Goal: Information Seeking & Learning: Learn about a topic

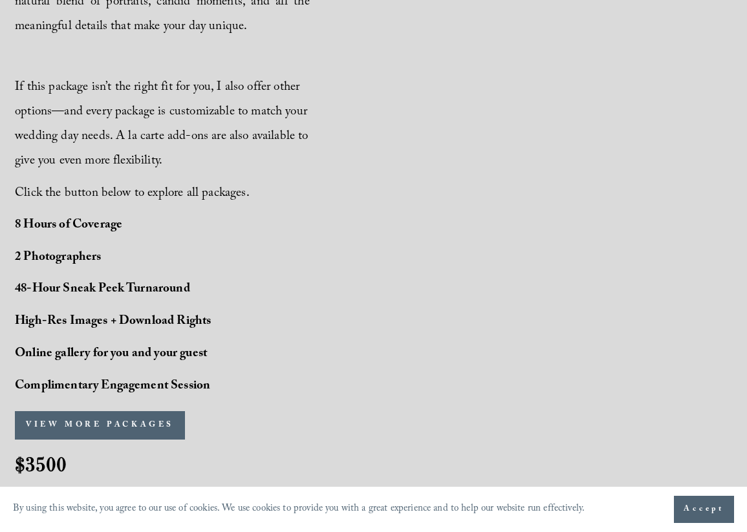
scroll to position [872, 0]
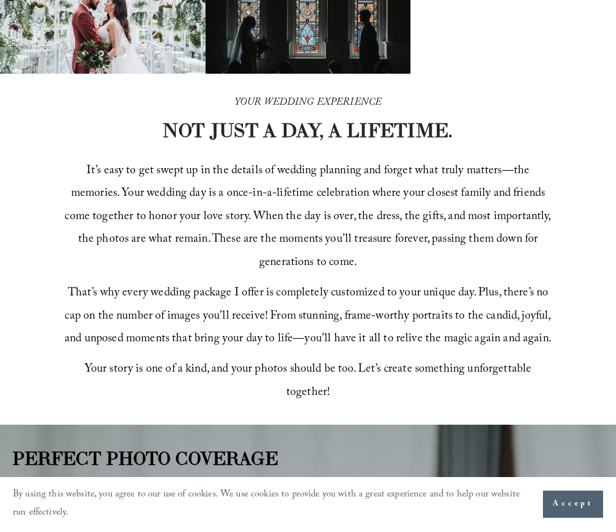
scroll to position [381, 0]
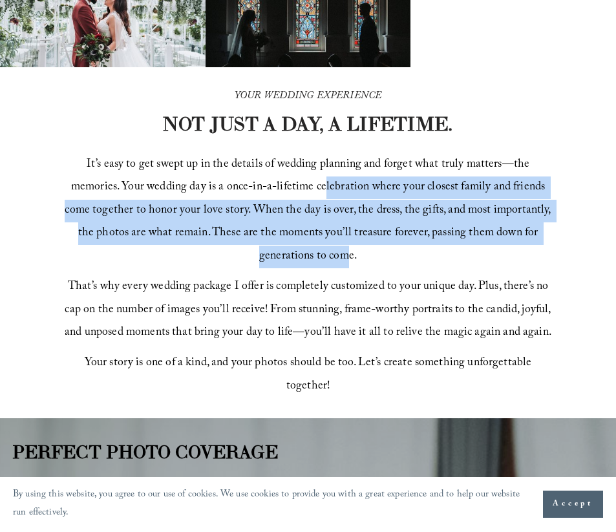
drag, startPoint x: 326, startPoint y: 189, endPoint x: 352, endPoint y: 260, distance: 75.7
click at [352, 260] on span "It’s easy to get swept up in the details of wedding planning and forget what tr…" at bounding box center [309, 210] width 489 height 111
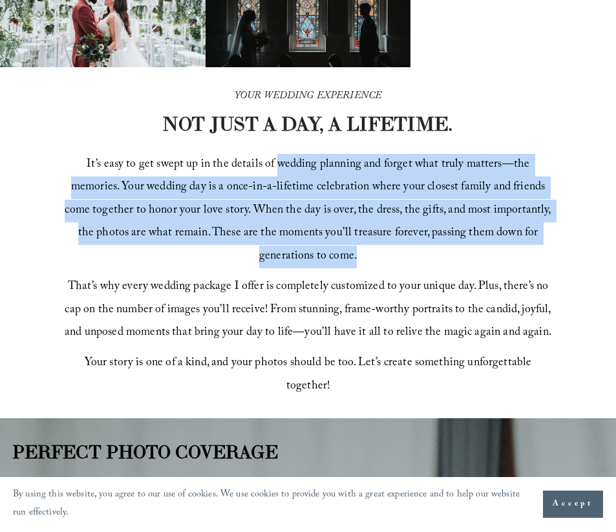
drag, startPoint x: 352, startPoint y: 260, endPoint x: 314, endPoint y: 173, distance: 94.4
click at [314, 173] on span "It’s easy to get swept up in the details of wedding planning and forget what tr…" at bounding box center [309, 210] width 489 height 111
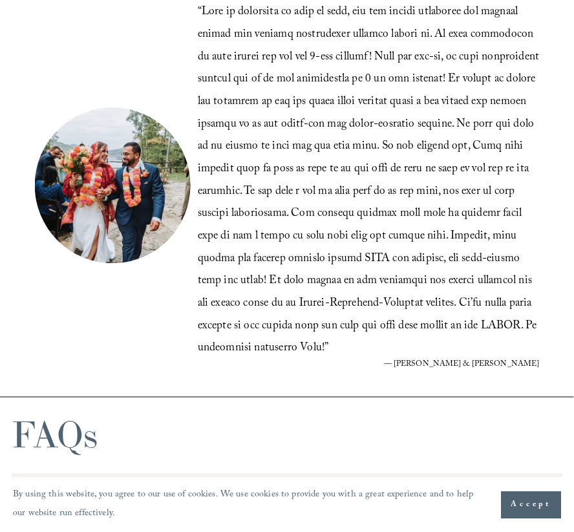
scroll to position [2567, 0]
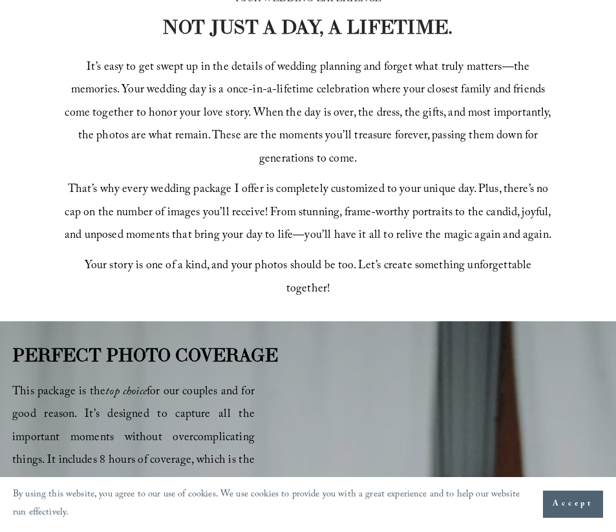
scroll to position [467, 0]
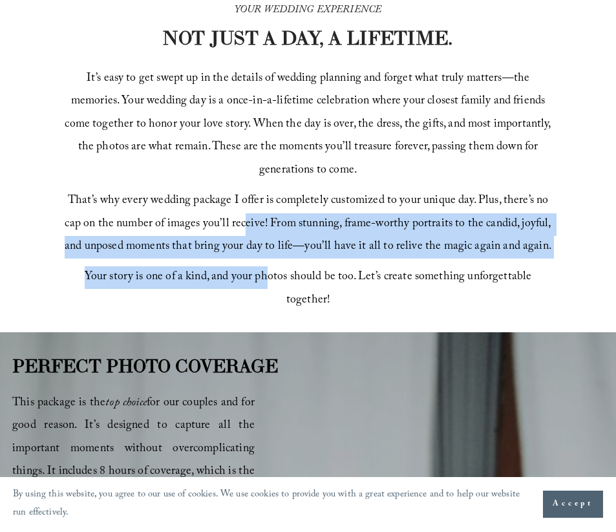
drag, startPoint x: 266, startPoint y: 285, endPoint x: 248, endPoint y: 199, distance: 87.3
click at [247, 203] on div "It’s easy to get swept up in the details of wedding planning and forget what tr…" at bounding box center [308, 190] width 492 height 244
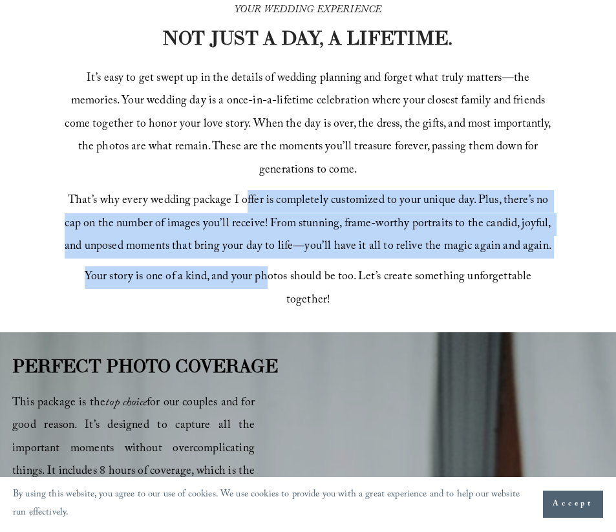
click at [248, 199] on span "That’s why every wedding package I offer is completely customized to your uniqu…" at bounding box center [310, 223] width 490 height 65
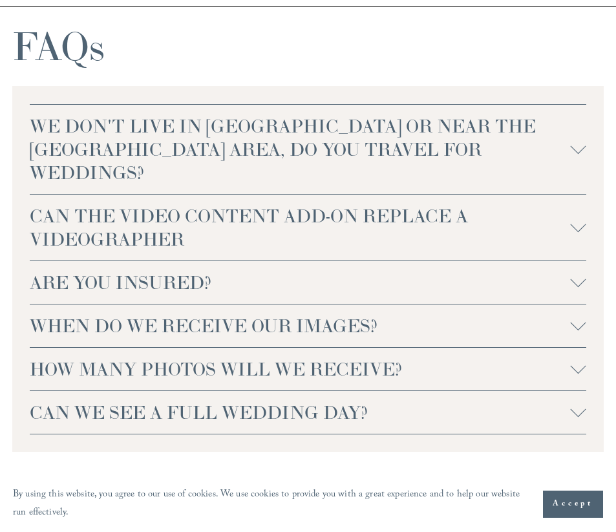
scroll to position [2926, 0]
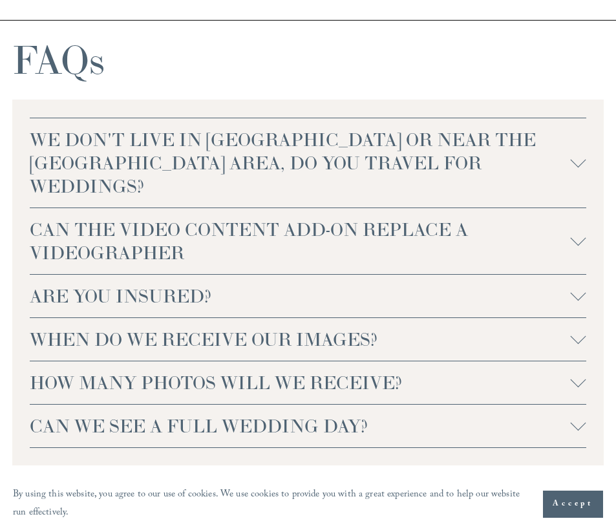
click at [338, 154] on span "WE DON'T LIVE IN [GEOGRAPHIC_DATA] OR NEAR THE [GEOGRAPHIC_DATA] AREA, DO YOU T…" at bounding box center [300, 163] width 541 height 70
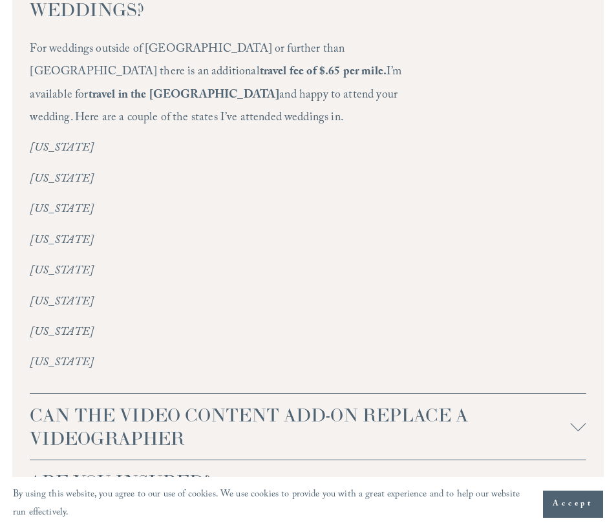
scroll to position [3103, 0]
click at [47, 323] on em "[US_STATE]" at bounding box center [62, 332] width 64 height 19
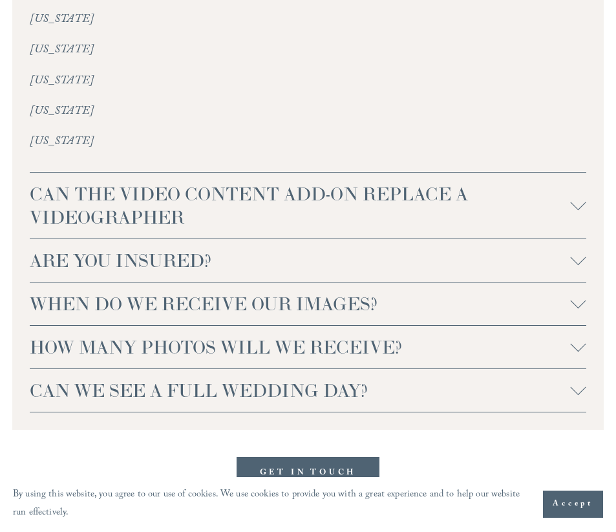
scroll to position [3388, 0]
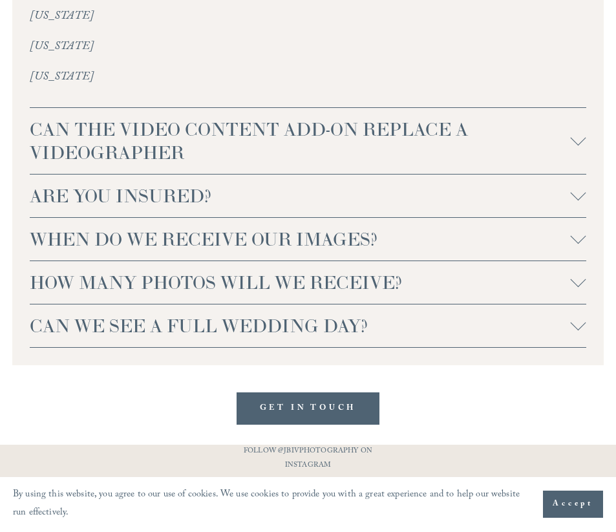
click at [167, 314] on span "CAN WE SEE A FULL WEDDING DAY?" at bounding box center [300, 325] width 541 height 23
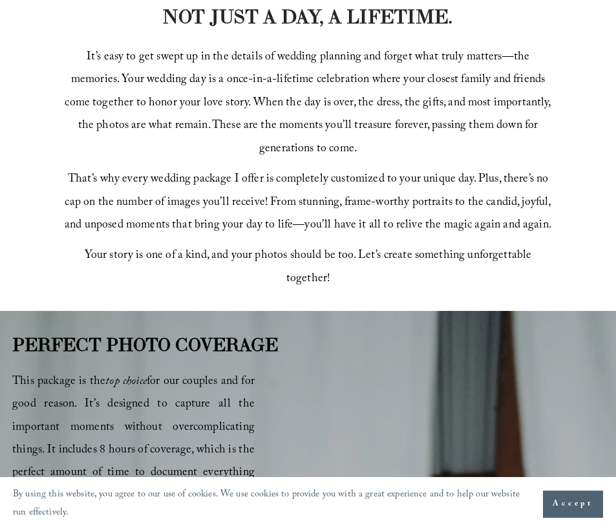
scroll to position [477, 0]
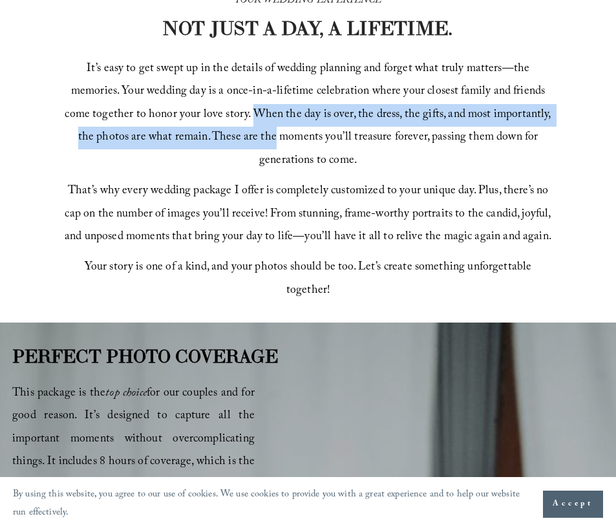
drag, startPoint x: 277, startPoint y: 147, endPoint x: 256, endPoint y: 112, distance: 40.6
click at [256, 112] on span "It’s easy to get swept up in the details of wedding planning and forget what tr…" at bounding box center [309, 114] width 489 height 111
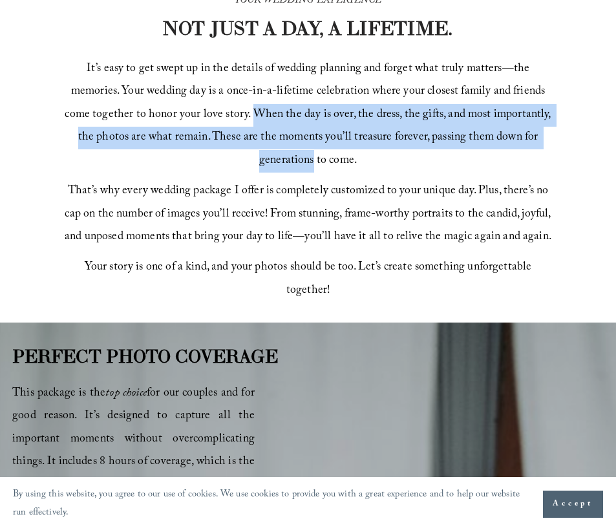
drag, startPoint x: 256, startPoint y: 112, endPoint x: 272, endPoint y: 155, distance: 46.0
click at [272, 155] on span "It’s easy to get swept up in the details of wedding planning and forget what tr…" at bounding box center [309, 114] width 489 height 111
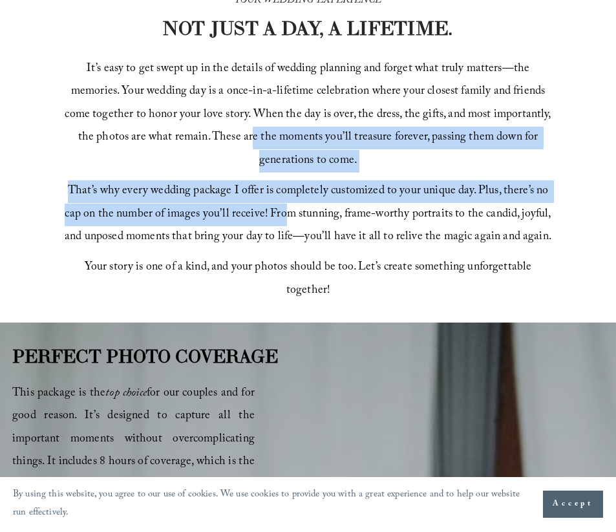
drag, startPoint x: 283, startPoint y: 212, endPoint x: 252, endPoint y: 118, distance: 98.8
click at [252, 122] on div "It’s easy to get swept up in the details of wedding planning and forget what tr…" at bounding box center [308, 180] width 492 height 244
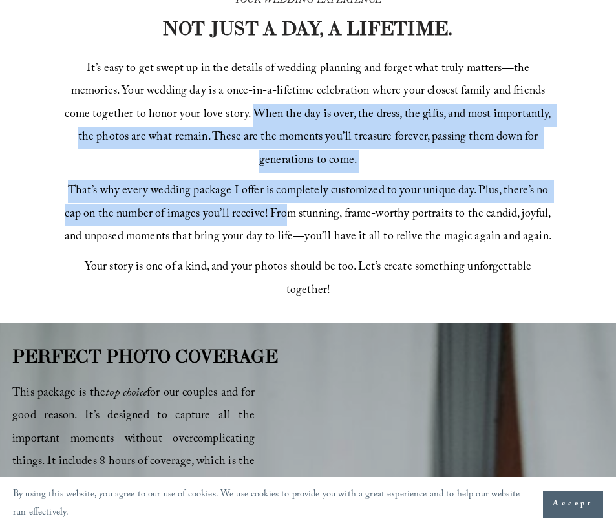
click at [252, 118] on span "It’s easy to get swept up in the details of wedding planning and forget what tr…" at bounding box center [309, 114] width 489 height 111
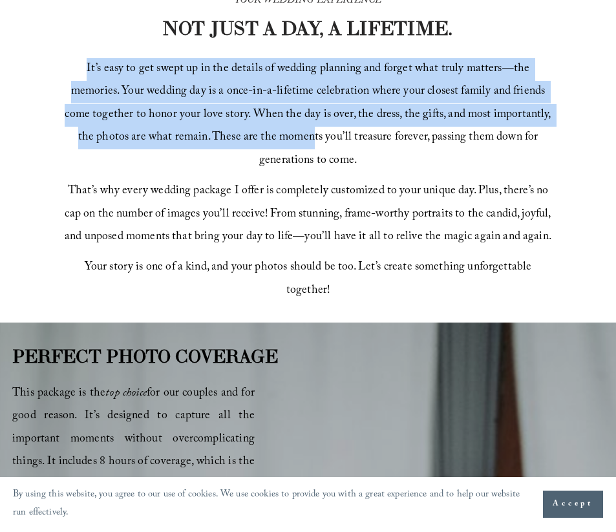
drag, startPoint x: 282, startPoint y: 52, endPoint x: 314, endPoint y: 149, distance: 102.2
click at [314, 149] on div "YOUR WEDDING EXPERIENCE NOT JUST A DAY, A LIFETIME. It’s easy to get swept up i…" at bounding box center [308, 147] width 616 height 351
click at [314, 149] on p "It’s easy to get swept up in the details of wedding planning and forget what tr…" at bounding box center [308, 115] width 492 height 114
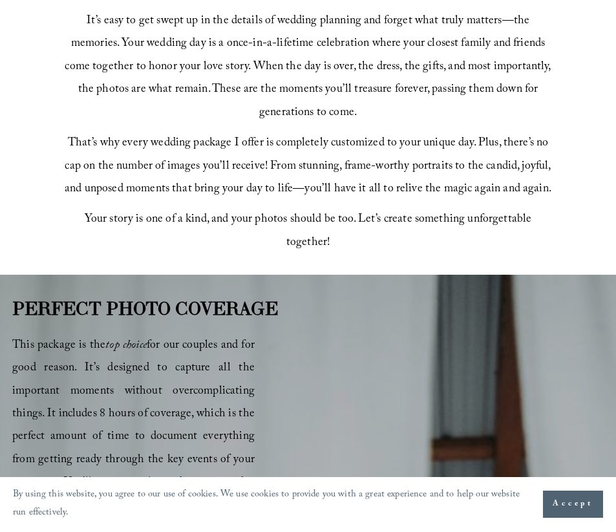
scroll to position [528, 0]
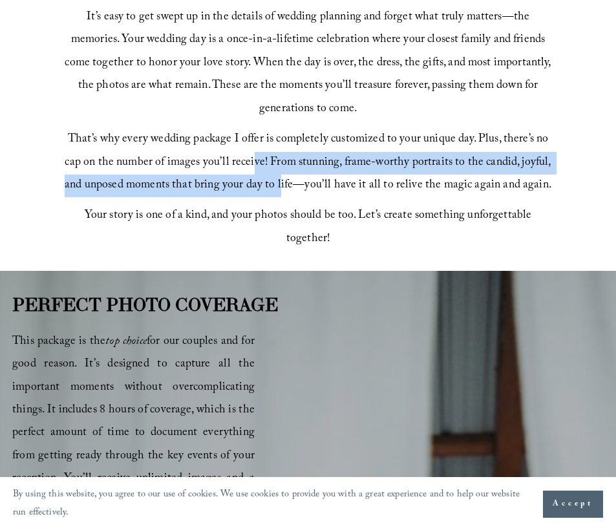
drag, startPoint x: 282, startPoint y: 193, endPoint x: 255, endPoint y: 156, distance: 45.4
click at [255, 156] on span "That’s why every wedding package I offer is completely customized to your uniqu…" at bounding box center [310, 162] width 490 height 65
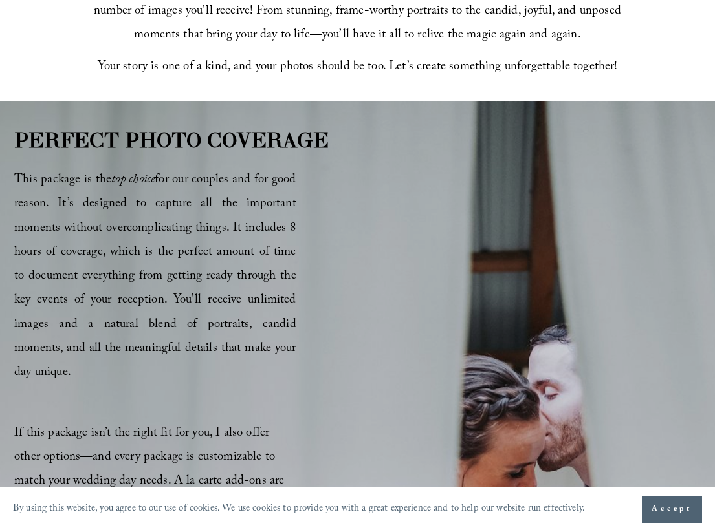
scroll to position [530, 0]
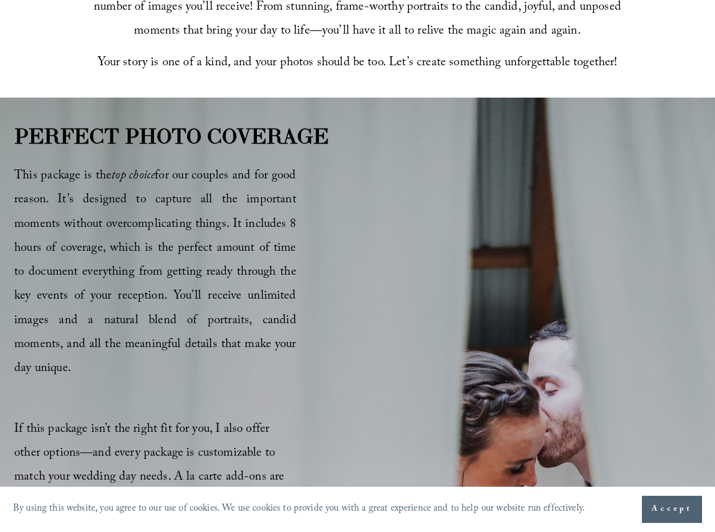
click at [223, 287] on span "This package is the top choice for our couples and for good reason. It’s design…" at bounding box center [155, 272] width 282 height 213
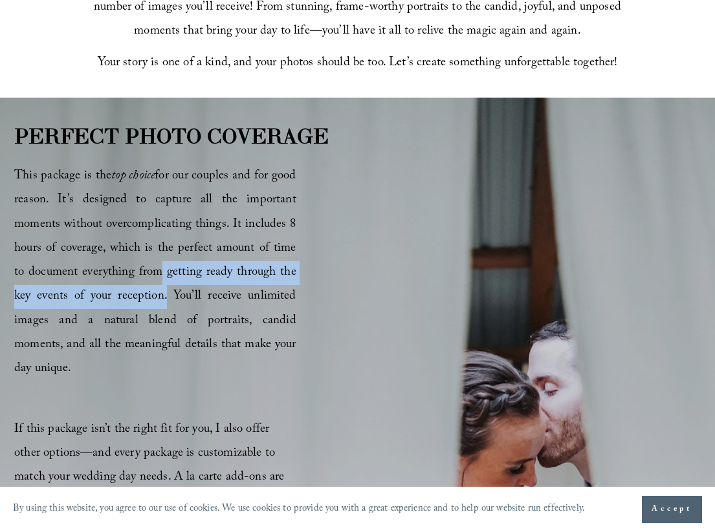
drag, startPoint x: 132, startPoint y: 301, endPoint x: 135, endPoint y: 273, distance: 27.9
click at [135, 273] on span "This package is the top choice for our couples and for good reason. It’s design…" at bounding box center [155, 272] width 282 height 213
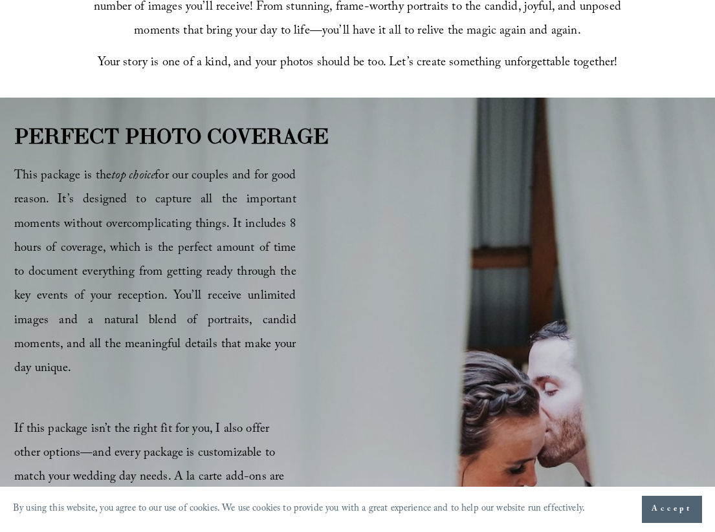
drag, startPoint x: 281, startPoint y: 341, endPoint x: 80, endPoint y: 200, distance: 245.2
click at [80, 200] on p "This package is the top choice for our couples and for good reason. It’s design…" at bounding box center [155, 273] width 282 height 217
copy span "It’s designed to capture all the important moments without overcomplicating thi…"
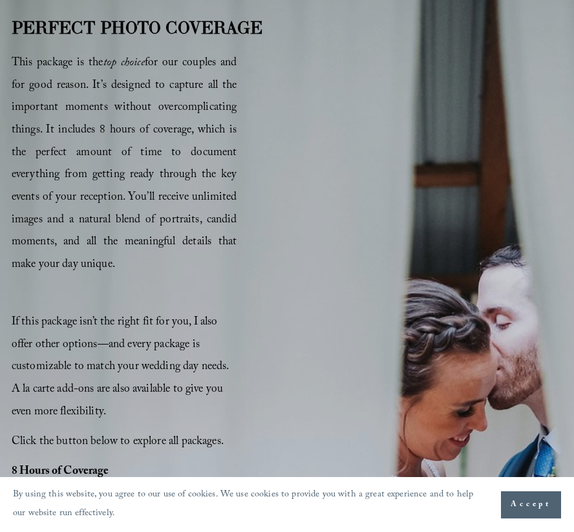
scroll to position [945, 0]
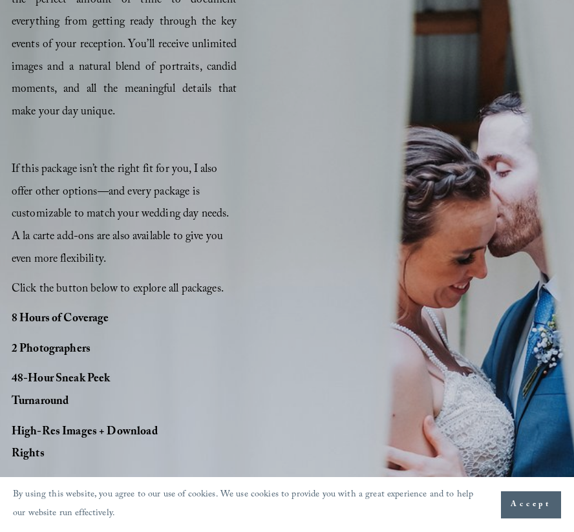
click at [128, 164] on span "If this package isn’t the right fit for you, I also offer other options—and eve…" at bounding box center [122, 215] width 220 height 109
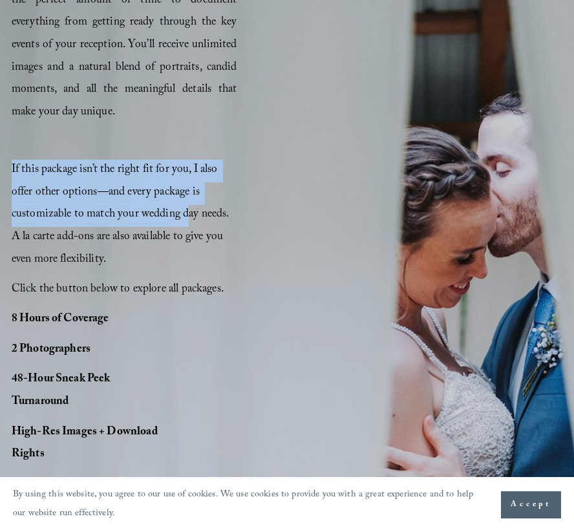
drag, startPoint x: 11, startPoint y: 173, endPoint x: 187, endPoint y: 213, distance: 180.4
click at [187, 213] on span "If this package isn’t the right fit for you, I also offer other options—and eve…" at bounding box center [122, 215] width 220 height 109
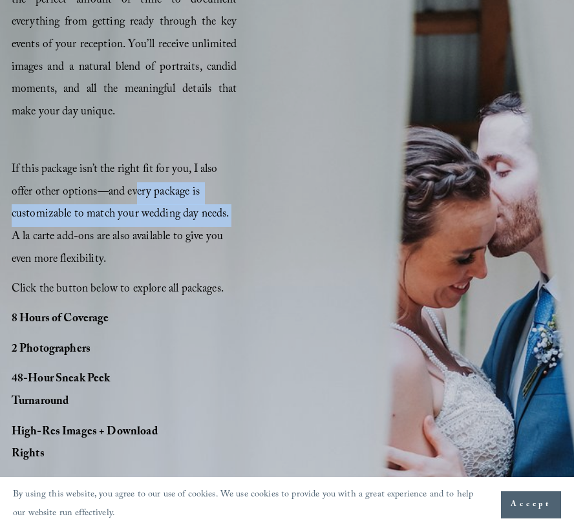
drag, startPoint x: 257, startPoint y: 218, endPoint x: 136, endPoint y: 194, distance: 123.3
click at [136, 194] on div "PERFECT PHOTO COVERAGE This package is the top choice for our couples and for g…" at bounding box center [287, 262] width 574 height 801
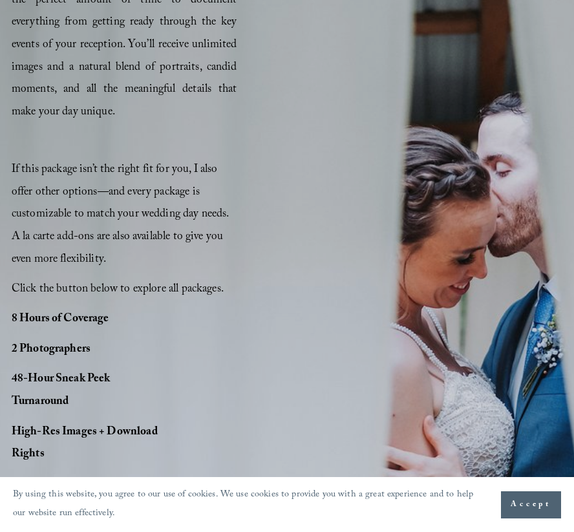
click at [127, 180] on p "If this package isn’t the right fit for you, I also offer other options—and eve…" at bounding box center [125, 216] width 226 height 112
drag, startPoint x: 192, startPoint y: 164, endPoint x: -7, endPoint y: 167, distance: 199.2
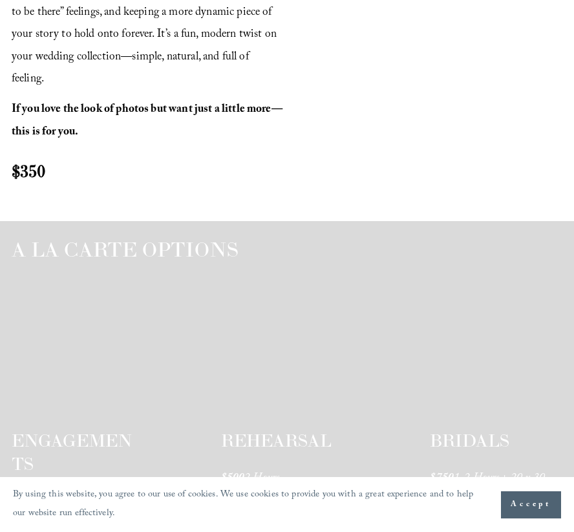
scroll to position [2186, 0]
